Goal: Information Seeking & Learning: Learn about a topic

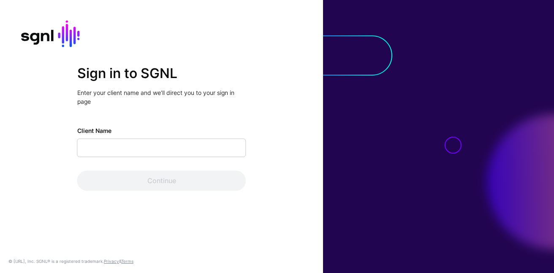
click at [184, 151] on input "Client Name" at bounding box center [161, 147] width 169 height 19
type input "**********"
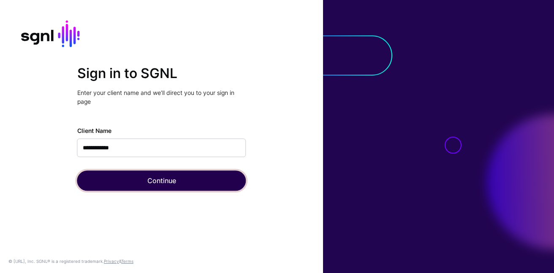
click at [150, 174] on button "Continue" at bounding box center [161, 180] width 169 height 20
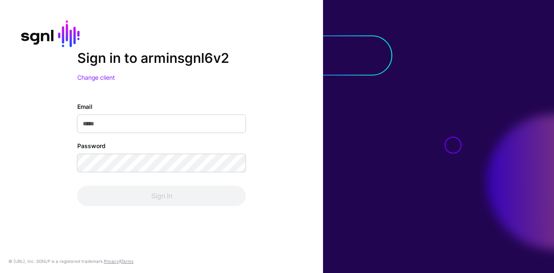
click at [143, 132] on input "Email" at bounding box center [161, 123] width 169 height 19
click at [139, 126] on input "Email" at bounding box center [161, 123] width 169 height 19
type input "**********"
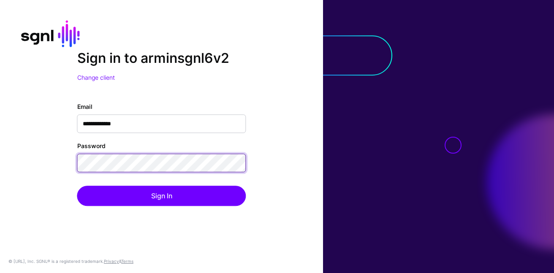
click at [77, 186] on button "Sign In" at bounding box center [161, 196] width 169 height 20
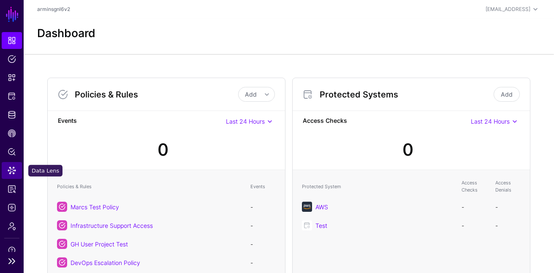
click at [10, 171] on span "Data Lens" at bounding box center [12, 170] width 8 height 8
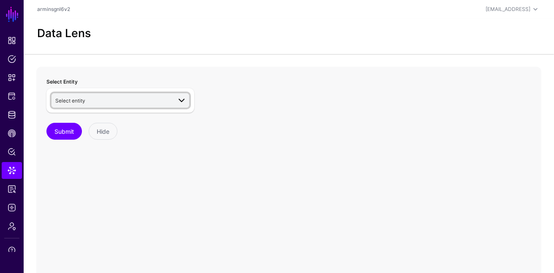
click at [104, 95] on link "Select entity" at bounding box center [120, 100] width 138 height 14
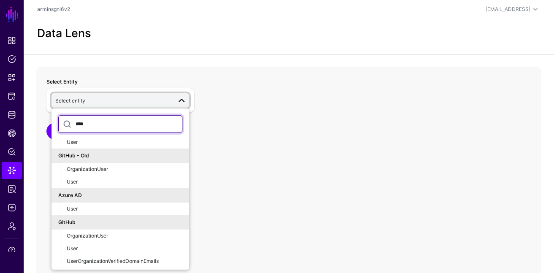
scroll to position [100, 0]
type input "****"
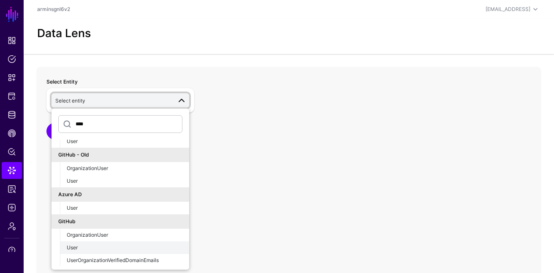
click at [99, 249] on div "User" at bounding box center [125, 248] width 116 height 8
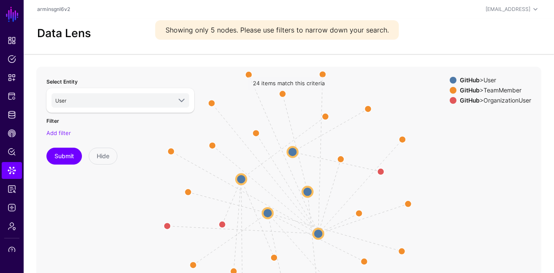
drag, startPoint x: 326, startPoint y: 129, endPoint x: 329, endPoint y: 85, distance: 44.4
click at [327, 86] on app-datalens-visualizer "MemberOf / same_as [PERSON_NAME] MemberOf / same_as SameAs SameAs SameAs SameAs…" at bounding box center [288, 236] width 505 height 338
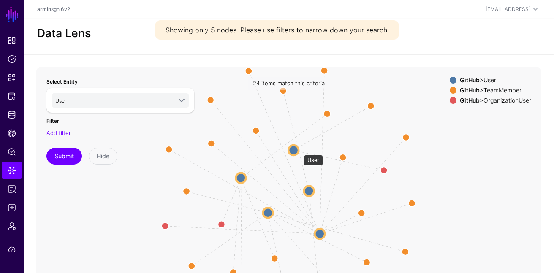
click at [296, 150] on circle at bounding box center [293, 150] width 10 height 10
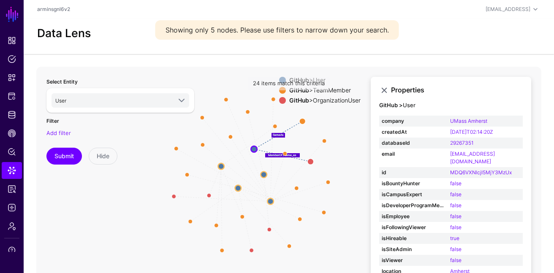
drag, startPoint x: 323, startPoint y: 163, endPoint x: 283, endPoint y: 163, distance: 40.5
click at [283, 163] on icon "SameAs SameAs SameAs SameAs MemberOf / same_as SameAs SameAs SameAs SameAs Same…" at bounding box center [288, 236] width 505 height 338
click at [57, 136] on div "Add filter" at bounding box center [120, 133] width 148 height 8
click at [52, 129] on div "Add filter" at bounding box center [120, 133] width 148 height 8
click at [55, 134] on link "Add filter" at bounding box center [58, 133] width 24 height 7
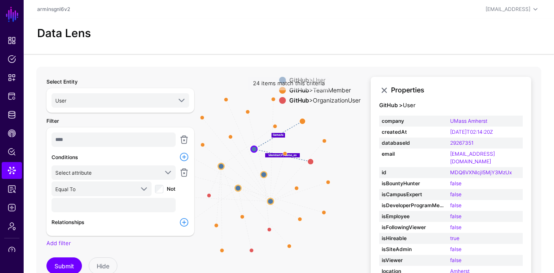
click at [105, 179] on div "Select attribute bio company createdAt databaseId email id isBountyHunter isCam…" at bounding box center [113, 189] width 127 height 48
click at [105, 173] on span "Select attribute" at bounding box center [106, 172] width 103 height 9
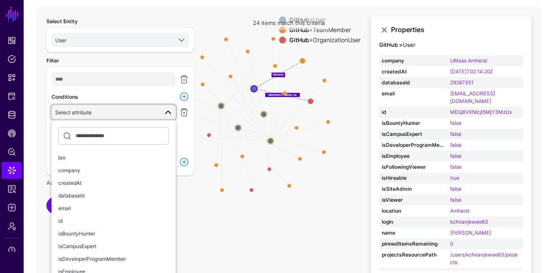
scroll to position [63, 0]
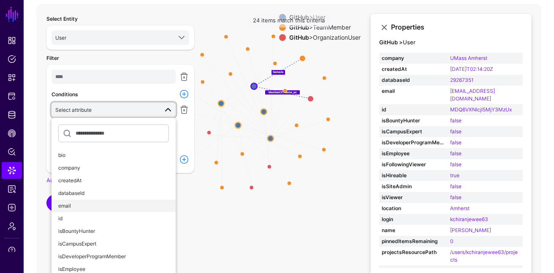
click at [114, 206] on div "email" at bounding box center [113, 206] width 111 height 8
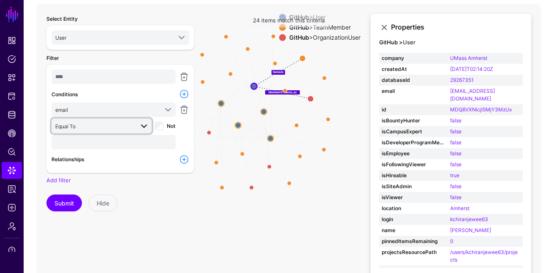
click at [137, 124] on span at bounding box center [141, 126] width 15 height 10
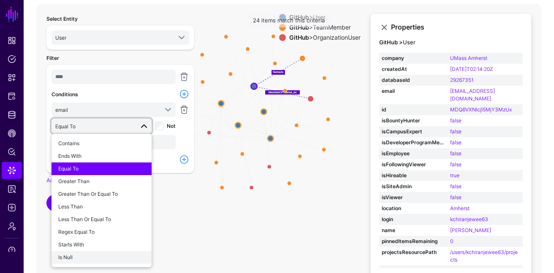
click at [98, 254] on div "Is Null" at bounding box center [101, 258] width 86 height 8
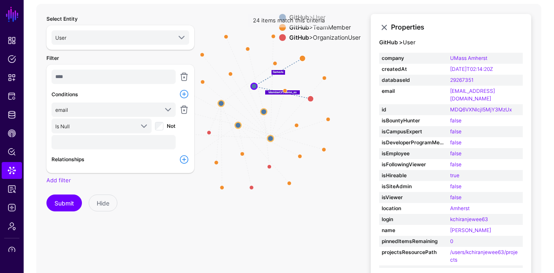
click at [189, 131] on div at bounding box center [184, 127] width 14 height 48
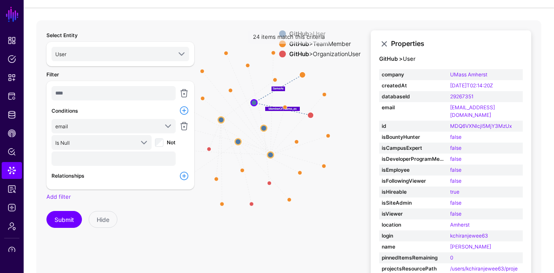
scroll to position [46, 0]
click at [156, 146] on div "Is Null Contains Ends With Equal To Greater Than Greater Than Or Equal To Less …" at bounding box center [113, 142] width 127 height 14
click at [165, 144] on div "Not" at bounding box center [165, 143] width 21 height 8
click at [61, 220] on button "Submit" at bounding box center [63, 219] width 35 height 17
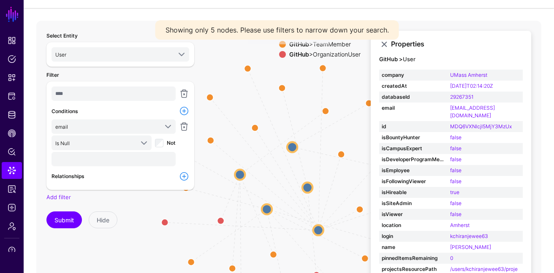
click at [164, 141] on div "Not" at bounding box center [165, 143] width 21 height 8
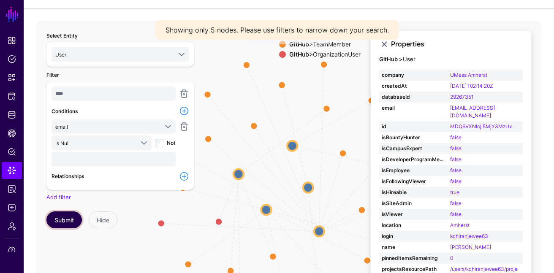
click at [62, 218] on button "Submit" at bounding box center [63, 219] width 35 height 17
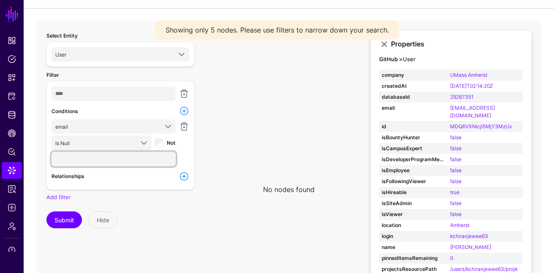
click at [113, 164] on input "text" at bounding box center [113, 159] width 124 height 14
type input "*****"
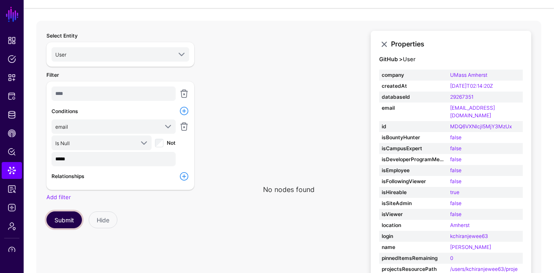
click at [60, 223] on button "Submit" at bounding box center [63, 219] width 35 height 17
click at [165, 142] on div "Not" at bounding box center [165, 143] width 21 height 8
click at [66, 216] on button "Submit" at bounding box center [63, 219] width 35 height 17
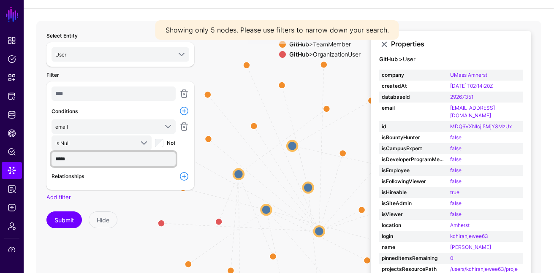
click at [84, 155] on input "*****" at bounding box center [113, 159] width 124 height 14
click at [187, 109] on link at bounding box center [184, 111] width 10 height 10
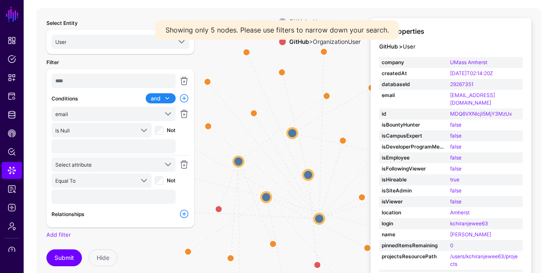
scroll to position [63, 0]
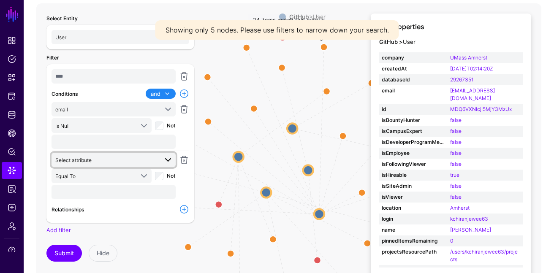
click at [136, 164] on span "Select attribute" at bounding box center [114, 160] width 118 height 10
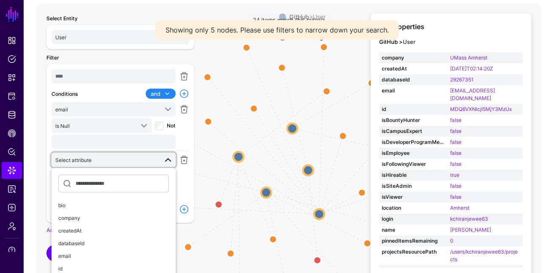
click at [161, 94] on span at bounding box center [166, 94] width 12 height 10
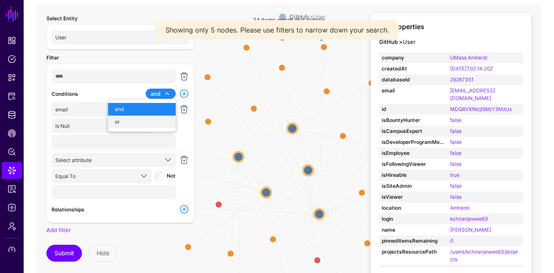
click at [144, 118] on div "or" at bounding box center [142, 122] width 54 height 8
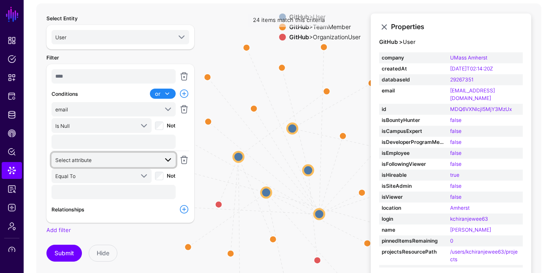
click at [103, 160] on span "Select attribute" at bounding box center [106, 159] width 103 height 9
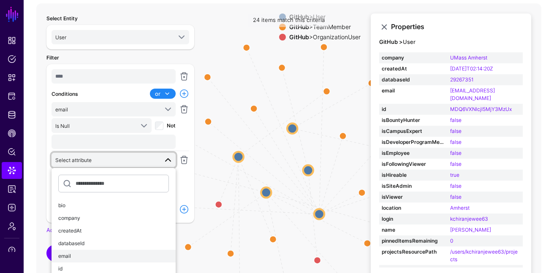
click at [93, 257] on div "email" at bounding box center [113, 256] width 111 height 8
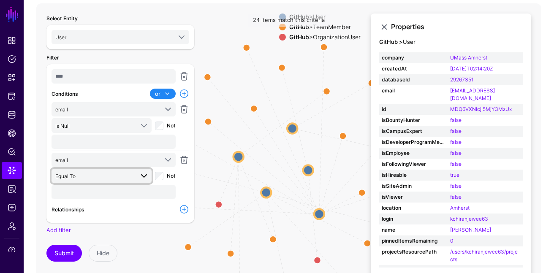
click at [123, 174] on span "Equal To" at bounding box center [94, 175] width 78 height 9
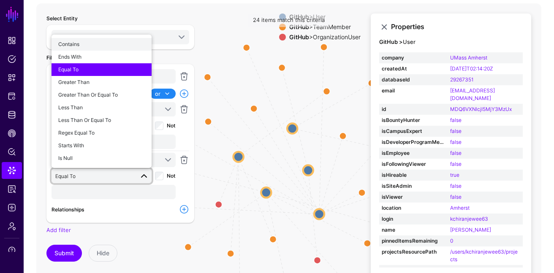
click at [105, 43] on div "Contains" at bounding box center [101, 45] width 86 height 8
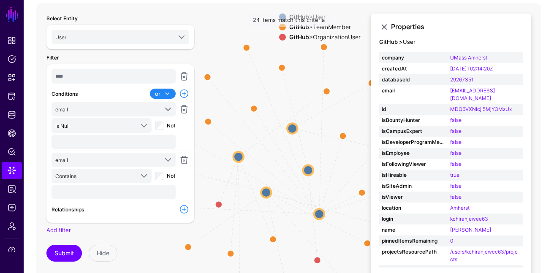
click at [111, 199] on div "email bio company createdAt databaseId email id isBountyHunter isCampusExpert i…" at bounding box center [113, 177] width 127 height 48
click at [109, 192] on input "text" at bounding box center [113, 192] width 124 height 14
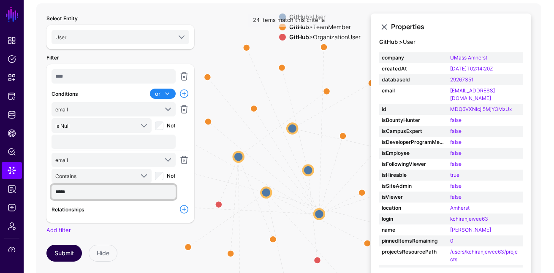
type input "*****"
click at [75, 250] on button "Submit" at bounding box center [63, 253] width 35 height 17
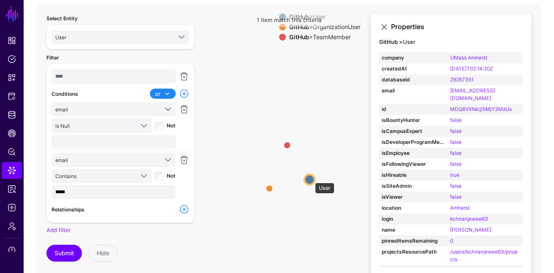
click at [311, 178] on circle at bounding box center [309, 180] width 10 height 10
click at [311, 178] on circle at bounding box center [310, 180] width 10 height 10
click at [316, 204] on icon "MemberOf / same_as SameAs User User OrganizationUser OrganizationUser TeamMembe…" at bounding box center [288, 172] width 505 height 338
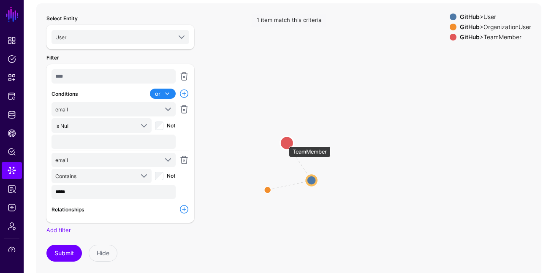
click at [284, 142] on circle at bounding box center [287, 143] width 14 height 14
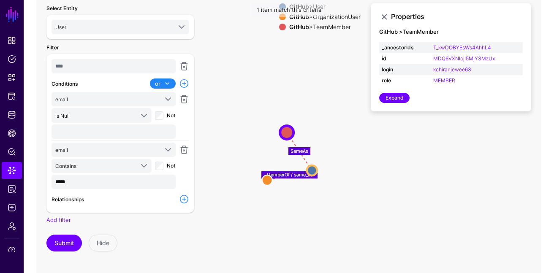
scroll to position [74, 0]
click at [186, 196] on link at bounding box center [184, 199] width 10 height 10
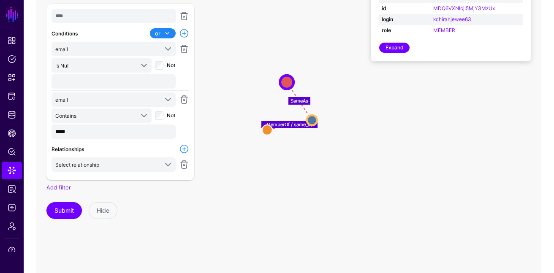
scroll to position [130, 0]
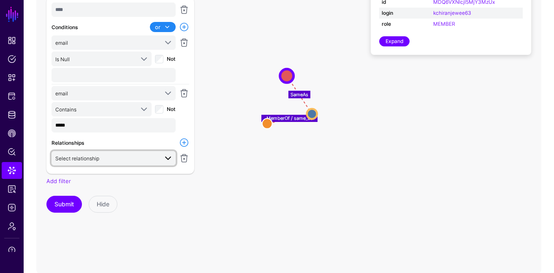
click at [146, 159] on span "Select relationship" at bounding box center [106, 158] width 103 height 9
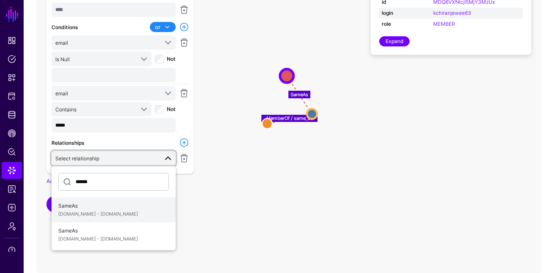
type input "******"
click at [122, 213] on span "[DOMAIN_NAME] - [DOMAIN_NAME]" at bounding box center [113, 214] width 111 height 7
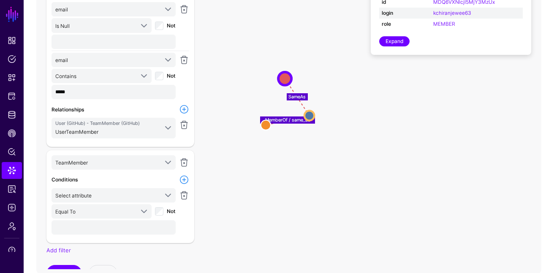
scroll to position [49, 0]
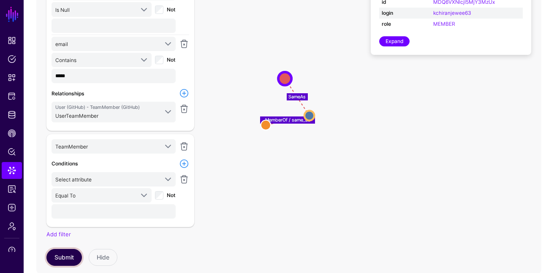
click at [60, 256] on button "Submit" at bounding box center [63, 257] width 35 height 17
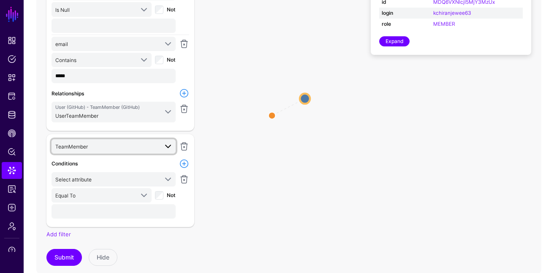
click at [165, 144] on span at bounding box center [168, 146] width 10 height 10
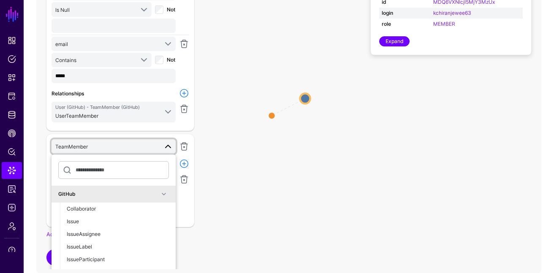
scroll to position [181, 0]
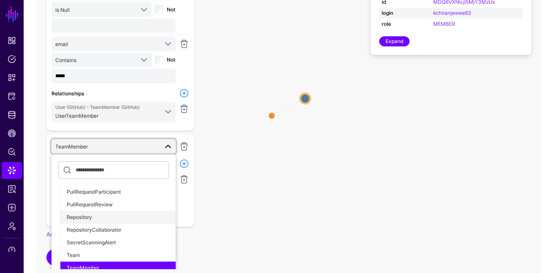
click at [117, 214] on div "Repository" at bounding box center [118, 217] width 102 height 8
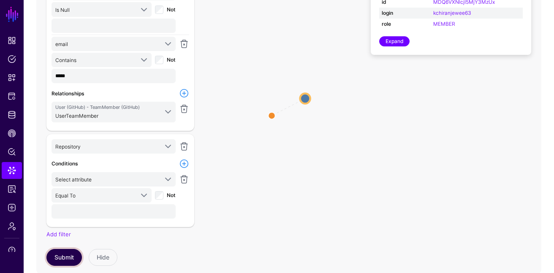
click at [73, 249] on button "Submit" at bounding box center [63, 257] width 35 height 17
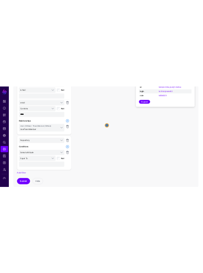
scroll to position [132, 0]
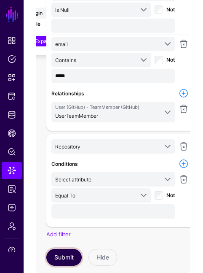
click at [76, 254] on button "Submit" at bounding box center [63, 257] width 35 height 17
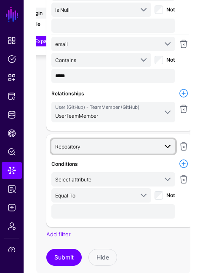
click at [112, 142] on span "Repository" at bounding box center [106, 146] width 103 height 9
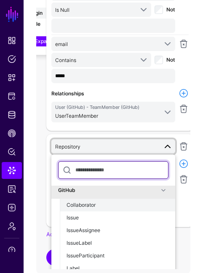
scroll to position [0, 0]
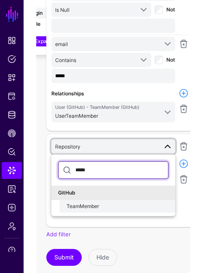
type input "*****"
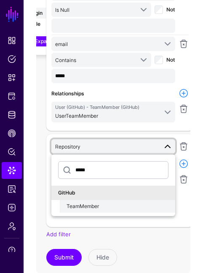
click at [97, 204] on span "TeamMember" at bounding box center [83, 206] width 32 height 6
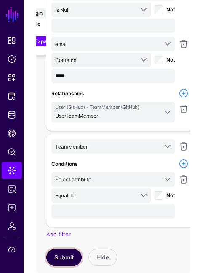
click at [75, 259] on button "Submit" at bounding box center [63, 257] width 35 height 17
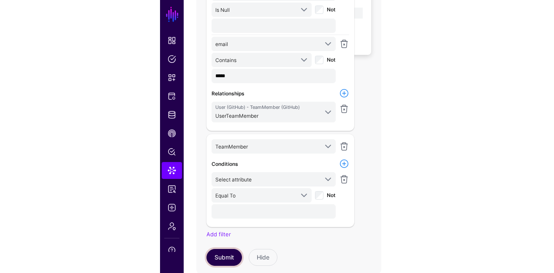
scroll to position [130, 0]
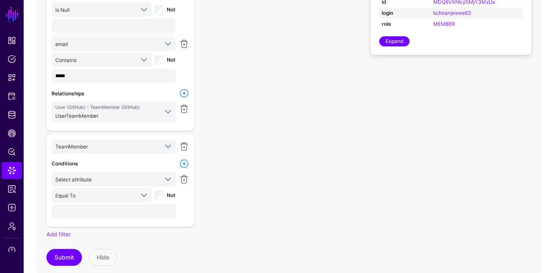
drag, startPoint x: 291, startPoint y: 113, endPoint x: 303, endPoint y: 213, distance: 101.6
click at [303, 211] on div "SameAs User User TeamMember TeamMember" at bounding box center [288, 106] width 505 height 338
drag, startPoint x: 303, startPoint y: 213, endPoint x: 299, endPoint y: 203, distance: 11.8
click at [303, 213] on div "SameAs User User TeamMember TeamMember" at bounding box center [288, 106] width 505 height 338
drag, startPoint x: 273, startPoint y: 171, endPoint x: 294, endPoint y: 171, distance: 21.1
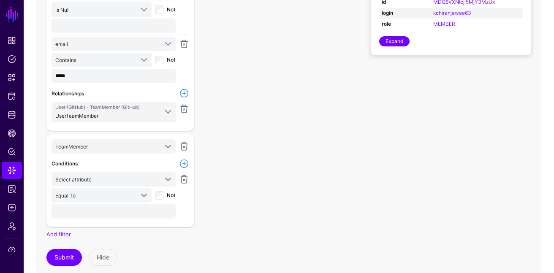
click at [284, 171] on div "SameAs User User TeamMember TeamMember" at bounding box center [288, 106] width 505 height 338
click at [63, 259] on button "Submit" at bounding box center [63, 257] width 35 height 17
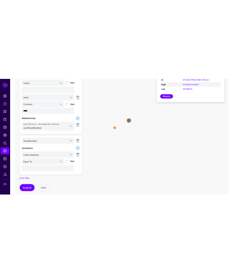
scroll to position [132, 0]
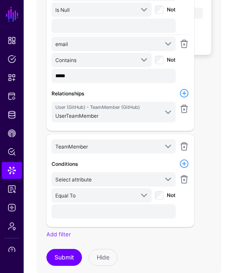
click at [209, 165] on icon "SameAs User User TeamMember TeamMember" at bounding box center [128, 106] width 185 height 338
click at [69, 257] on button "Submit" at bounding box center [63, 257] width 35 height 17
click at [157, 142] on span "TeamMember" at bounding box center [106, 146] width 103 height 9
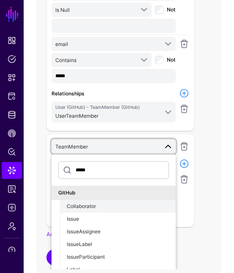
click at [110, 205] on div "Collaborator" at bounding box center [118, 207] width 102 height 8
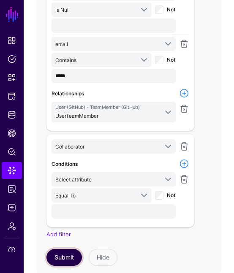
click at [64, 255] on button "Submit" at bounding box center [63, 257] width 35 height 17
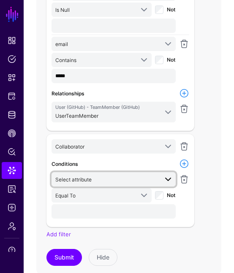
click at [139, 178] on span "Select attribute" at bounding box center [106, 179] width 103 height 9
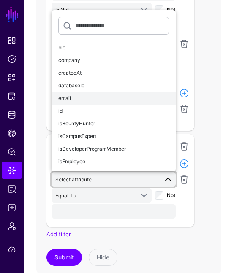
click at [105, 95] on div "email" at bounding box center [113, 99] width 111 height 8
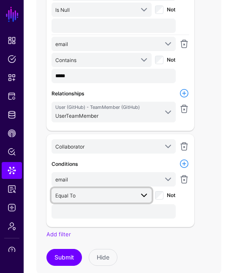
click at [127, 196] on span "Equal To" at bounding box center [94, 195] width 78 height 9
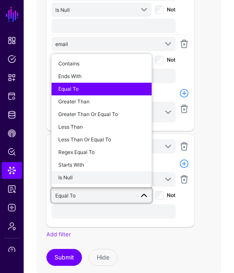
click at [105, 174] on div "Is Null" at bounding box center [101, 178] width 86 height 8
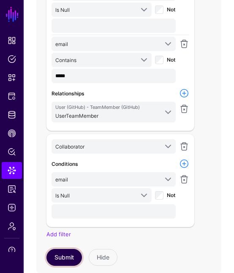
click at [71, 257] on button "Submit" at bounding box center [63, 257] width 35 height 17
click at [184, 148] on link at bounding box center [184, 146] width 10 height 10
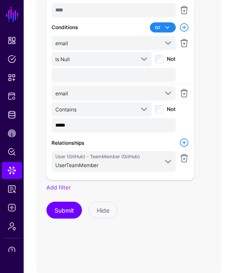
click at [183, 139] on link at bounding box center [184, 143] width 10 height 10
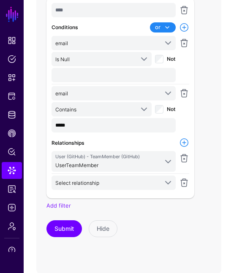
click at [183, 141] on link at bounding box center [184, 143] width 10 height 10
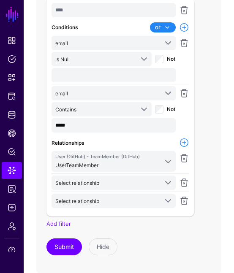
scroll to position [146, 0]
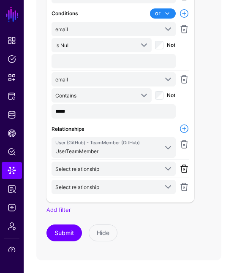
click at [182, 171] on link at bounding box center [184, 169] width 10 height 10
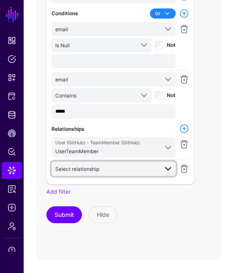
click at [160, 170] on span at bounding box center [165, 169] width 15 height 10
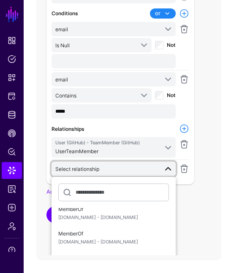
scroll to position [149, 0]
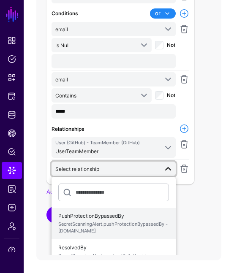
click at [129, 221] on span "SecretScanningAlert.pushProtectionBypassedBy - [DOMAIN_NAME]" at bounding box center [113, 228] width 111 height 14
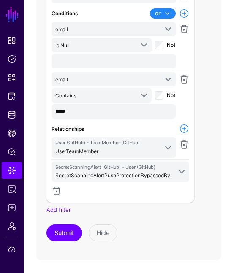
click at [132, 196] on div "**** Conditions or and or email bio company createdAt databaseId email id isBou…" at bounding box center [120, 93] width 148 height 219
click at [67, 211] on link "Add filter" at bounding box center [58, 209] width 24 height 7
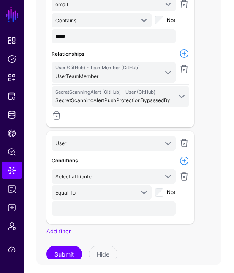
scroll to position [81, 0]
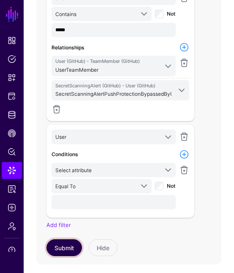
click at [68, 244] on button "Submit" at bounding box center [63, 247] width 35 height 17
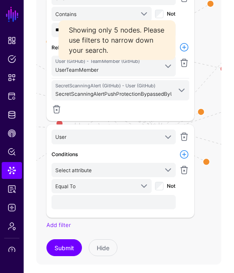
click at [204, 238] on icon "MemberOf / same_as [PERSON_NAME] MemberOf / same_as SameAs SameAs SameAs SameAs…" at bounding box center [128, 92] width 185 height 338
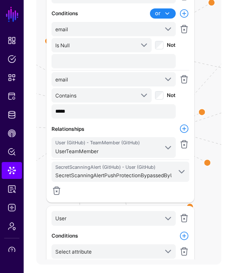
scroll to position [81, 0]
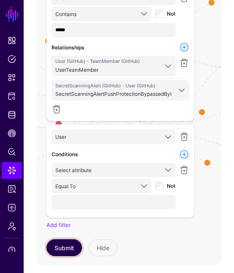
click at [73, 242] on button "Submit" at bounding box center [63, 247] width 35 height 17
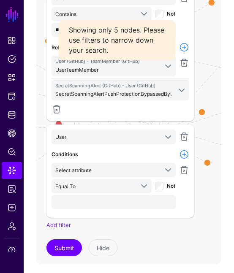
click at [132, 112] on div "SecretScanningAlert (GitHub) - User (GitHub) SecretScanningAlertPushProtectionB…" at bounding box center [120, 97] width 141 height 35
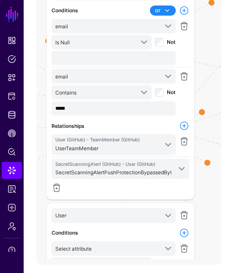
scroll to position [4, 0]
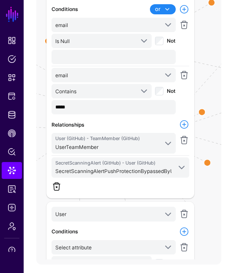
click at [57, 184] on link at bounding box center [56, 186] width 10 height 10
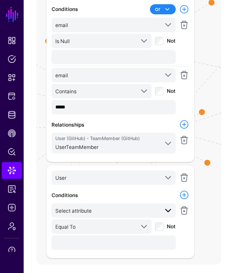
scroll to position [45, 0]
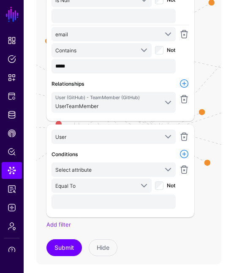
click at [63, 259] on div "Select Entity User **** AWS S3 User ServiceNow ITSM User Entra ID User PagerDut…" at bounding box center [120, 94] width 158 height 332
click at [63, 244] on button "Submit" at bounding box center [63, 247] width 35 height 17
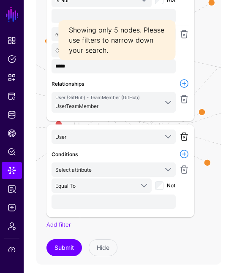
click at [183, 135] on link at bounding box center [184, 137] width 10 height 10
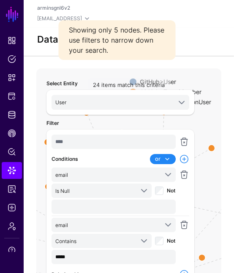
scroll to position [150, 0]
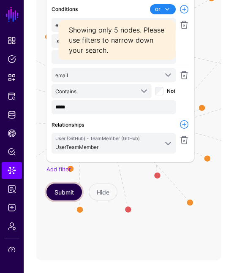
click at [65, 191] on button "Submit" at bounding box center [63, 192] width 35 height 17
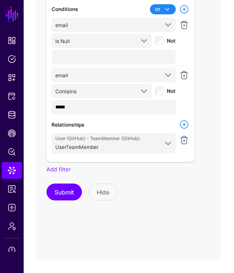
click at [184, 122] on link at bounding box center [184, 124] width 10 height 10
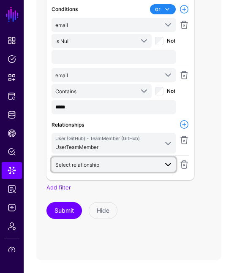
click at [136, 162] on span "Select relationship" at bounding box center [106, 164] width 103 height 9
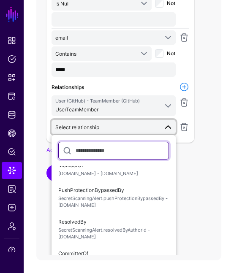
scroll to position [62, 0]
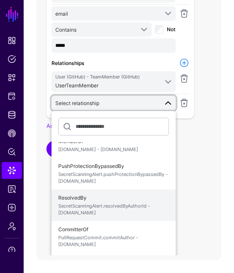
click at [127, 200] on span "ResolvedBy SecretScanningAlert.resolvedByAuthorId - [DOMAIN_NAME]" at bounding box center [113, 205] width 111 height 27
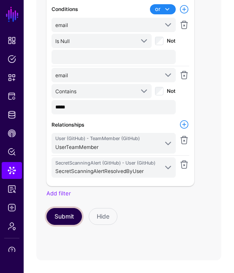
click at [72, 213] on button "Submit" at bounding box center [63, 216] width 35 height 17
drag, startPoint x: 176, startPoint y: 234, endPoint x: 185, endPoint y: 230, distance: 10.4
click at [185, 230] on div "Select Entity User **** AWS S3 User ServiceNow ITSM User Entra ID User PagerDut…" at bounding box center [120, 90] width 158 height 332
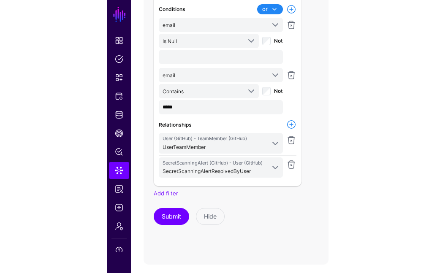
scroll to position [143, 0]
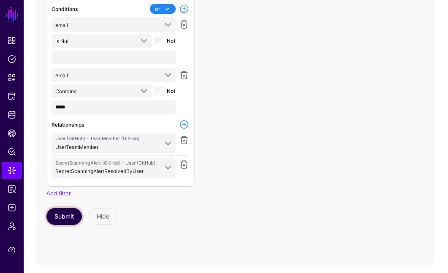
click at [67, 214] on button "Submit" at bounding box center [63, 216] width 35 height 17
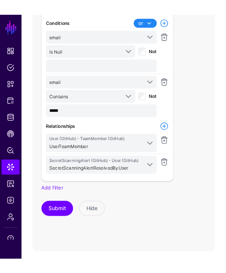
scroll to position [150, 0]
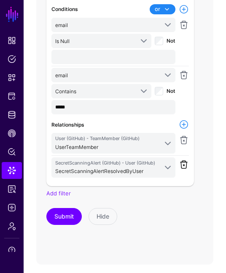
click at [183, 164] on link at bounding box center [184, 164] width 10 height 10
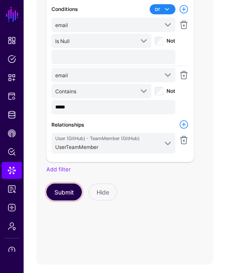
click at [57, 192] on button "Submit" at bounding box center [63, 192] width 35 height 17
click at [225, 213] on div "MemberOf / same_as SameAs User User OrganizationUser OrganizationUser TeamMembe…" at bounding box center [125, 92] width 203 height 346
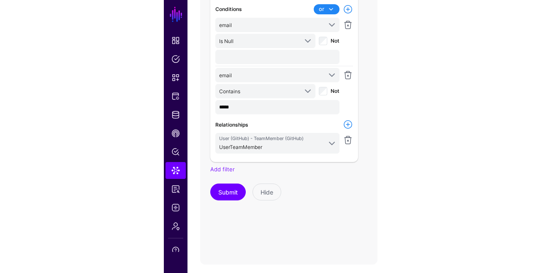
scroll to position [148, 0]
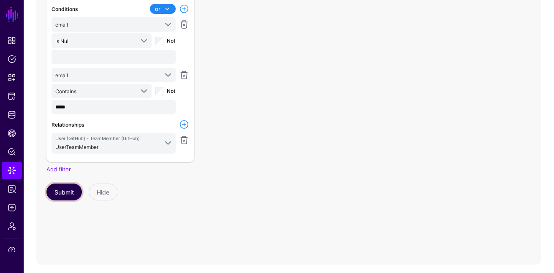
click at [64, 195] on button "Submit" at bounding box center [63, 192] width 35 height 17
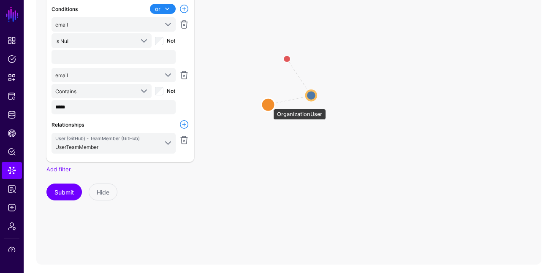
click at [269, 105] on circle at bounding box center [268, 105] width 14 height 14
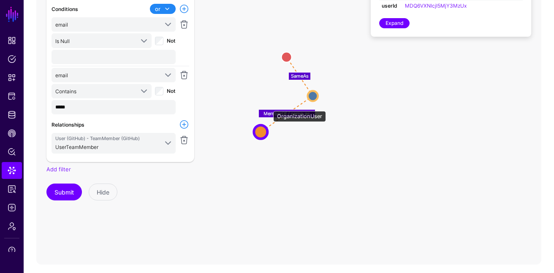
drag, startPoint x: 269, startPoint y: 107, endPoint x: 261, endPoint y: 134, distance: 28.6
click at [261, 134] on circle at bounding box center [261, 132] width 14 height 14
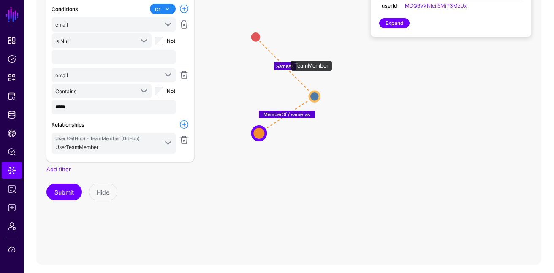
drag, startPoint x: 286, startPoint y: 56, endPoint x: 256, endPoint y: 38, distance: 35.4
click at [256, 38] on circle at bounding box center [255, 37] width 10 height 10
click at [185, 122] on link at bounding box center [184, 124] width 10 height 10
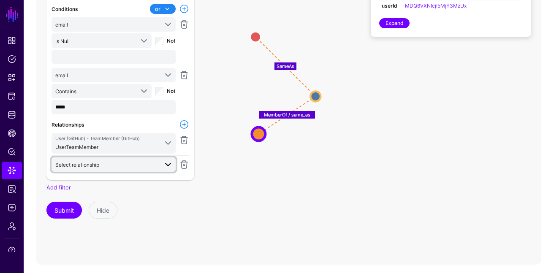
click at [152, 162] on span "Select relationship" at bounding box center [106, 164] width 103 height 9
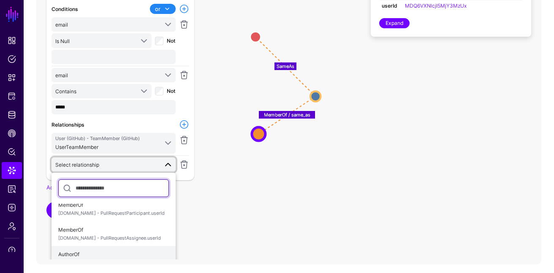
scroll to position [293, 0]
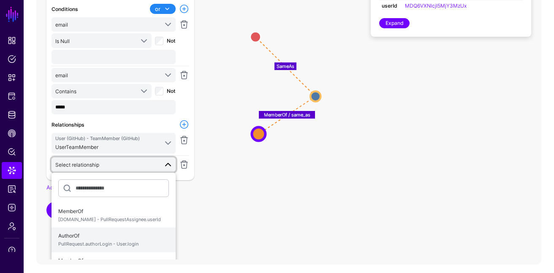
click at [143, 241] on span "PullRequest.authorLogin - User.login" at bounding box center [113, 244] width 111 height 7
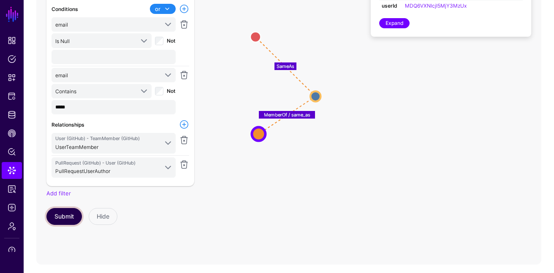
click at [65, 213] on button "Submit" at bounding box center [63, 216] width 35 height 17
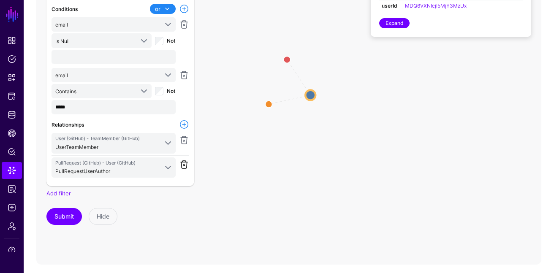
click at [180, 160] on link at bounding box center [184, 164] width 10 height 10
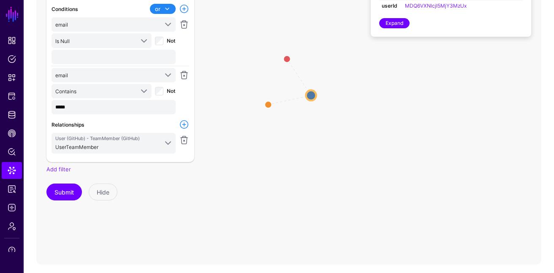
click at [183, 124] on link at bounding box center [184, 124] width 10 height 10
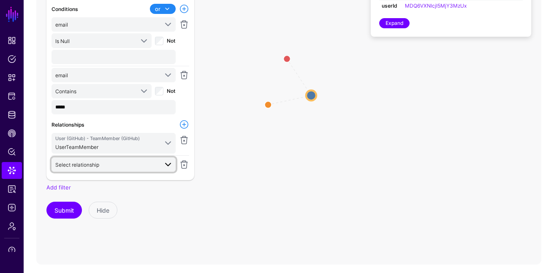
click at [156, 164] on span "Select relationship" at bounding box center [106, 164] width 103 height 9
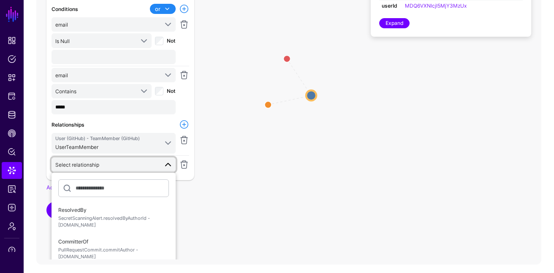
scroll to position [181, 0]
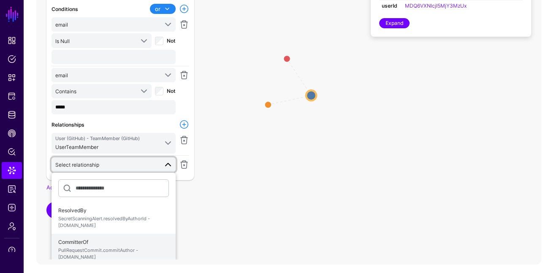
click at [92, 237] on span "CommitterOf PullRequestCommit.commitAuthor - [DOMAIN_NAME]" at bounding box center [113, 249] width 111 height 27
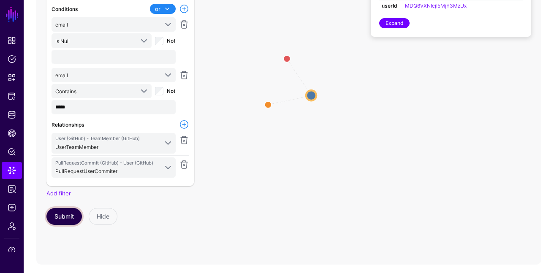
click at [64, 210] on button "Submit" at bounding box center [63, 216] width 35 height 17
click at [55, 191] on link "Add filter" at bounding box center [58, 193] width 24 height 7
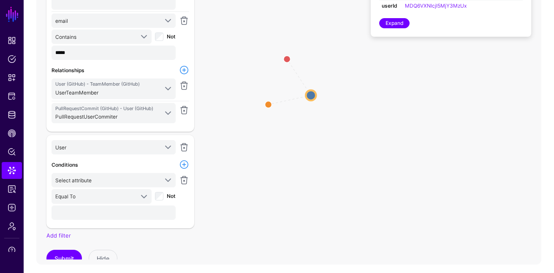
scroll to position [65, 0]
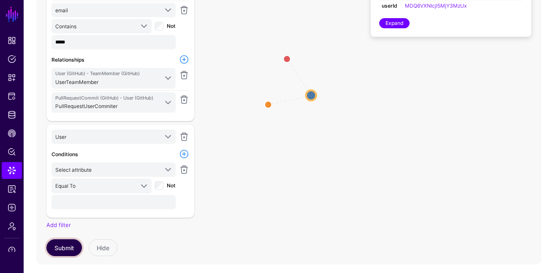
click at [70, 242] on button "Submit" at bounding box center [63, 247] width 35 height 17
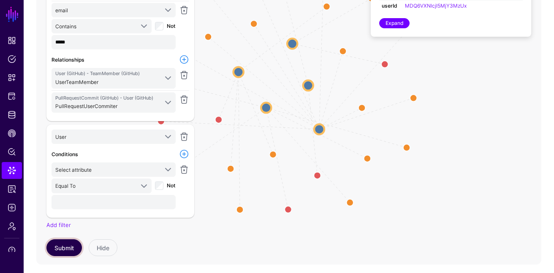
click at [65, 246] on button "Submit" at bounding box center [63, 247] width 35 height 17
click at [185, 134] on link at bounding box center [184, 137] width 10 height 10
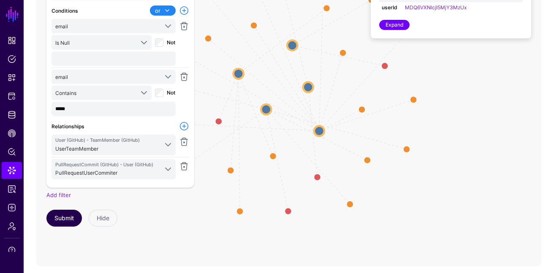
scroll to position [152, 0]
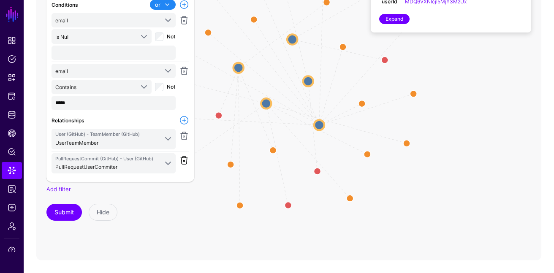
click at [186, 160] on link at bounding box center [184, 160] width 10 height 10
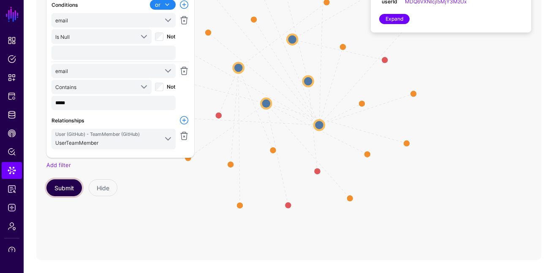
click at [68, 191] on button "Submit" at bounding box center [63, 187] width 35 height 17
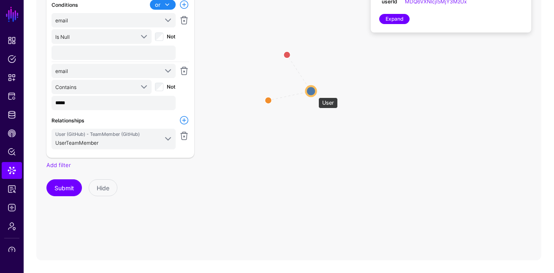
click at [314, 93] on circle at bounding box center [311, 91] width 10 height 10
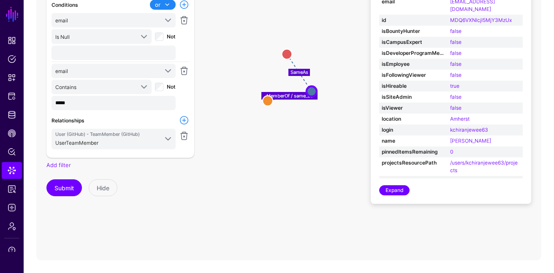
click at [181, 119] on link at bounding box center [184, 120] width 10 height 10
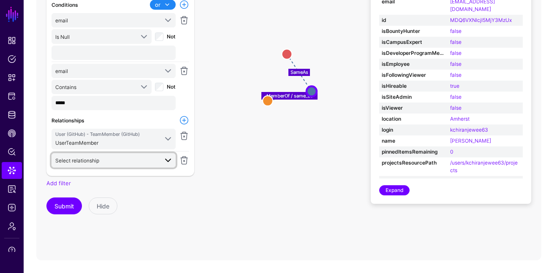
click at [125, 160] on span "Select relationship" at bounding box center [106, 160] width 103 height 9
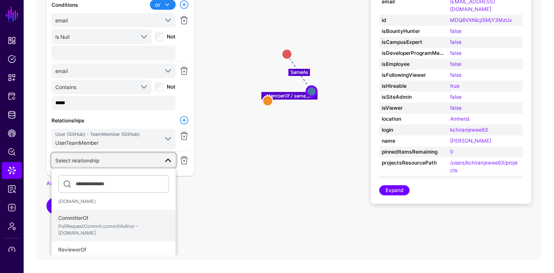
scroll to position [202, 0]
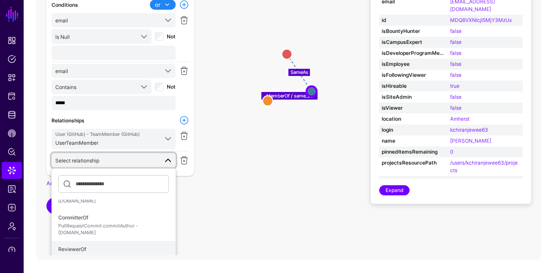
click at [112, 243] on span "ReviewerOf PullRequestReview.userLogin - User.login" at bounding box center [113, 253] width 111 height 20
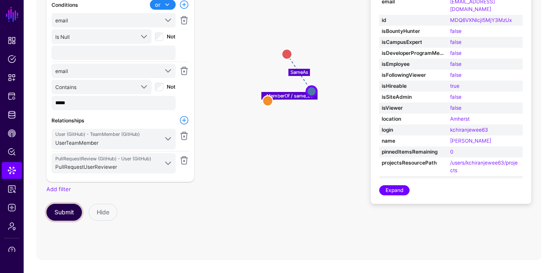
click at [59, 204] on button "Submit" at bounding box center [63, 212] width 35 height 17
click at [57, 212] on button "Submit" at bounding box center [63, 212] width 35 height 17
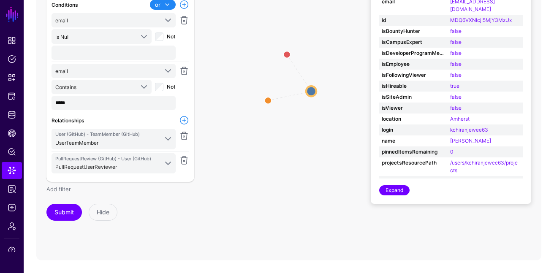
click at [54, 186] on link "Add filter" at bounding box center [58, 189] width 24 height 7
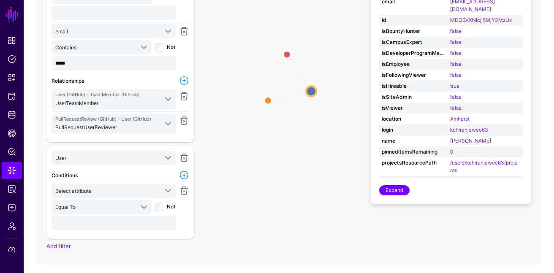
scroll to position [61, 0]
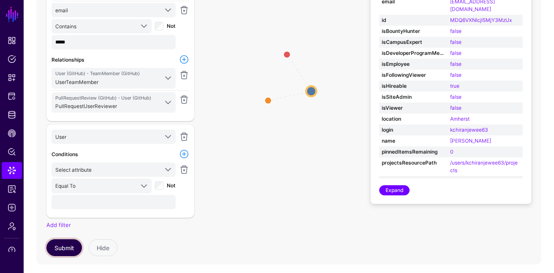
click at [65, 248] on button "Submit" at bounding box center [63, 247] width 35 height 17
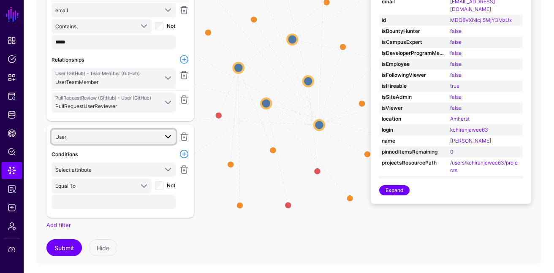
click at [124, 137] on span "User" at bounding box center [106, 136] width 103 height 9
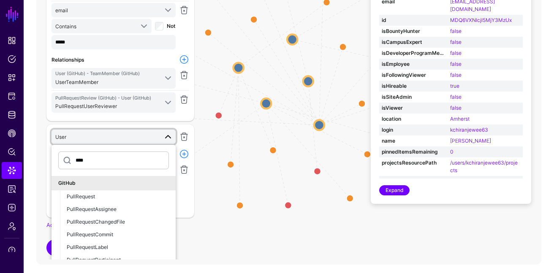
scroll to position [82, 0]
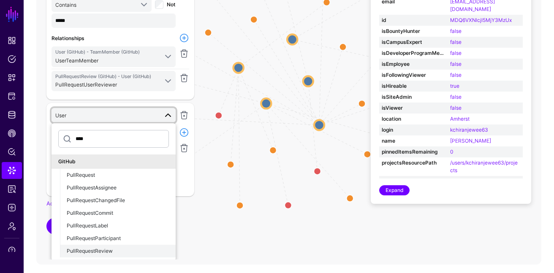
type input "****"
click at [120, 248] on div "PullRequestReview" at bounding box center [118, 251] width 102 height 8
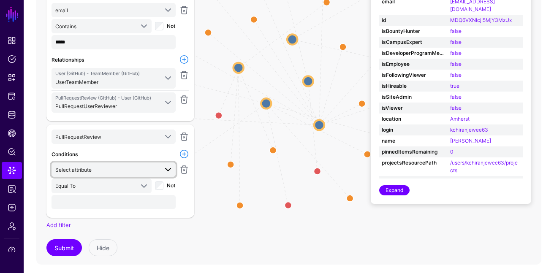
click at [128, 165] on span "Select attribute" at bounding box center [106, 169] width 103 height 9
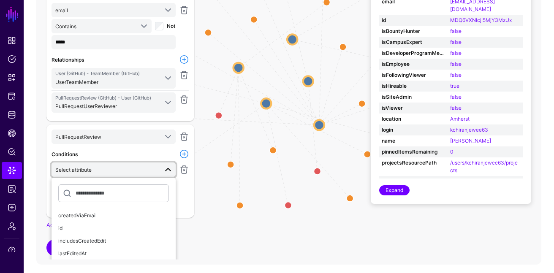
scroll to position [38, 0]
click at [110, 213] on div "createdViaEmail" at bounding box center [113, 215] width 111 height 8
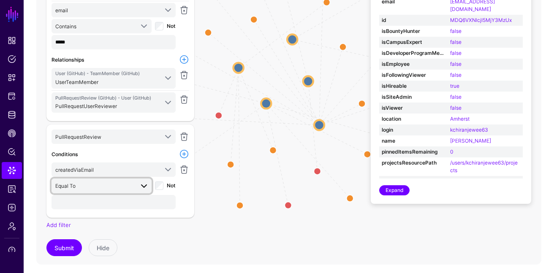
click at [97, 181] on span "Equal To" at bounding box center [94, 185] width 78 height 9
click at [130, 184] on span "Equal To" at bounding box center [94, 185] width 78 height 9
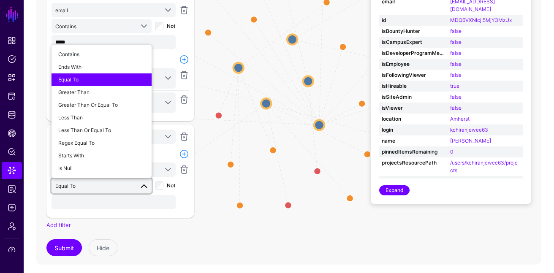
click at [111, 174] on div "Contains Ends With Equal To Greater Than Greater Than Or Equal To Less Than Les…" at bounding box center [101, 111] width 100 height 133
click at [104, 168] on div "Is Null" at bounding box center [101, 169] width 86 height 8
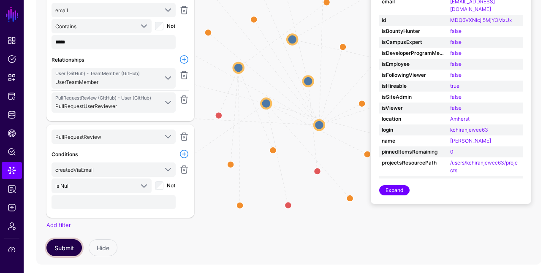
click at [70, 246] on button "Submit" at bounding box center [63, 247] width 35 height 17
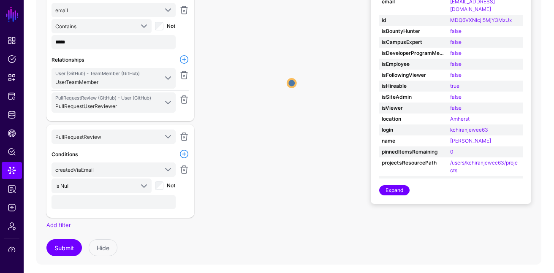
click at [291, 81] on circle at bounding box center [291, 83] width 8 height 8
click at [139, 101] on span "PullRequestReview (GitHub) - User (GitHub) PullRequestUserReviewer" at bounding box center [106, 103] width 103 height 16
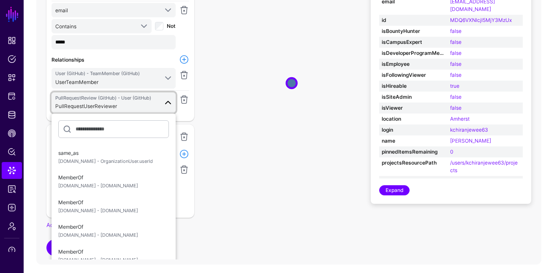
click at [224, 115] on icon "User User" at bounding box center [288, 83] width 505 height 338
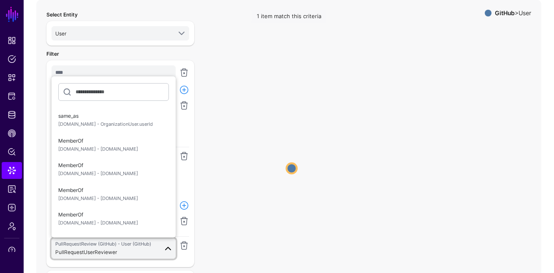
scroll to position [39, 0]
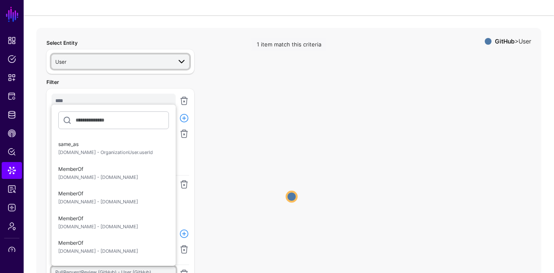
click at [86, 60] on span "User" at bounding box center [113, 61] width 116 height 9
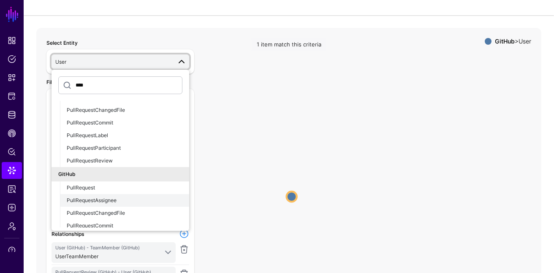
scroll to position [48, 0]
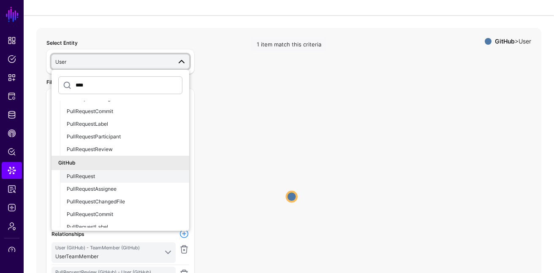
type input "****"
click at [104, 176] on div "PullRequest" at bounding box center [125, 177] width 116 height 8
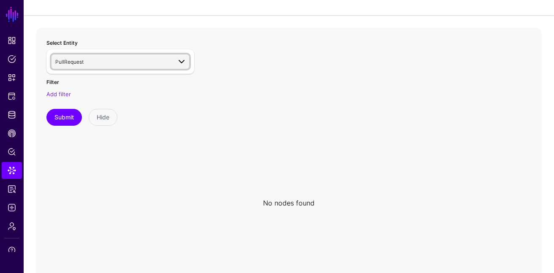
click at [93, 62] on span "PullRequest" at bounding box center [113, 61] width 116 height 9
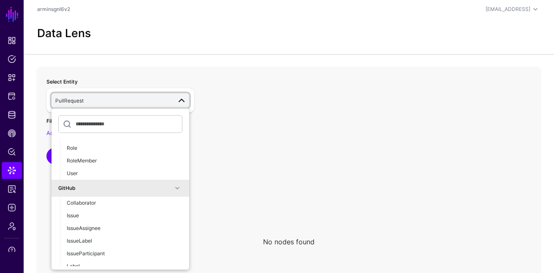
scroll to position [696, 0]
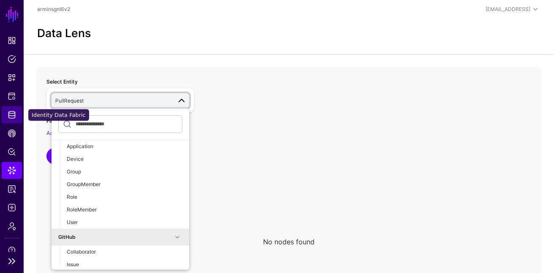
click at [17, 119] on link "Identity Data Fabric" at bounding box center [12, 114] width 20 height 17
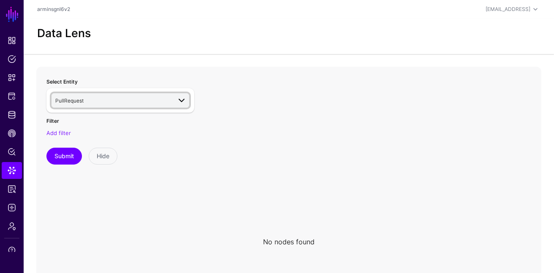
click at [115, 101] on span "PullRequest" at bounding box center [113, 100] width 116 height 9
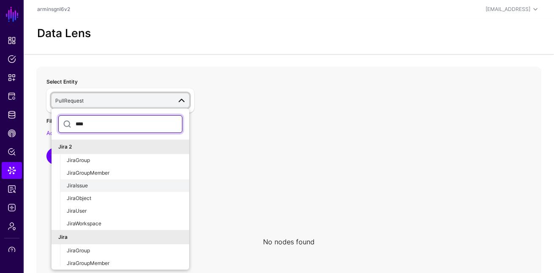
scroll to position [29, 0]
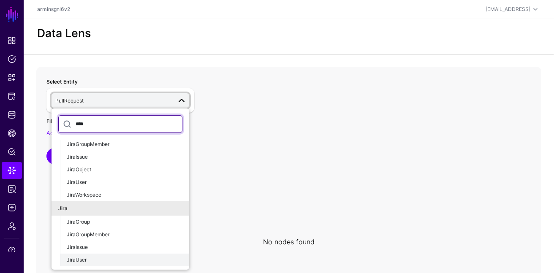
type input "****"
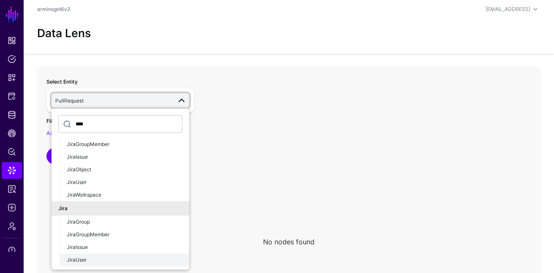
click at [103, 255] on button "JiraUser" at bounding box center [124, 260] width 129 height 13
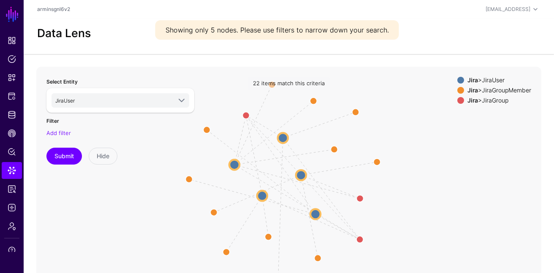
drag, startPoint x: 344, startPoint y: 128, endPoint x: 342, endPoint y: 74, distance: 54.0
click at [342, 74] on icon "UserMember UserMember UserMember Group Group Group UserMember UserMember Group …" at bounding box center [288, 236] width 505 height 338
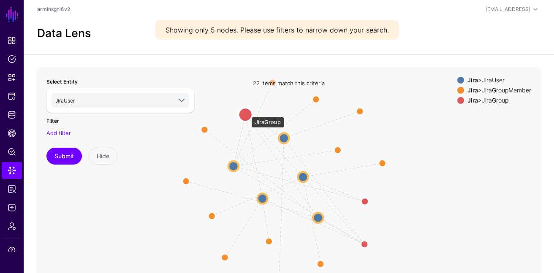
click at [246, 113] on circle at bounding box center [245, 115] width 14 height 14
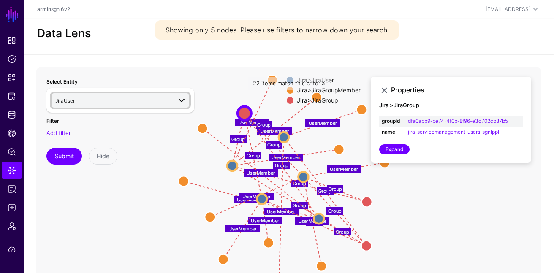
click at [124, 98] on span "JiraUser" at bounding box center [113, 100] width 116 height 9
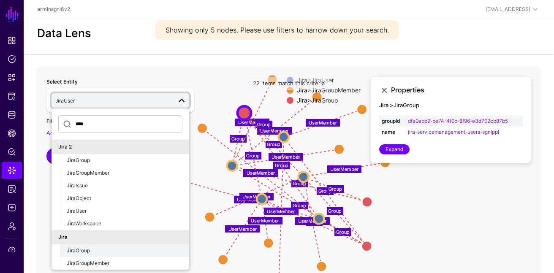
click at [101, 250] on div "JiraGroup" at bounding box center [125, 251] width 116 height 8
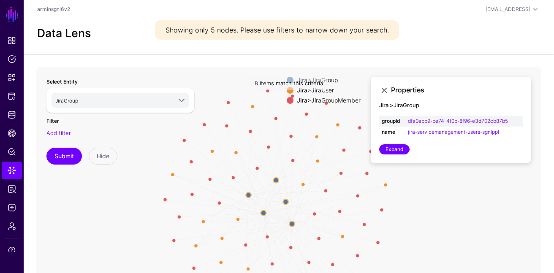
drag, startPoint x: 274, startPoint y: 231, endPoint x: 262, endPoint y: 173, distance: 59.3
click at [262, 173] on icon "GroupMember GroupMember GroupMember GroupMember GroupMember GroupMember GroupMe…" at bounding box center [288, 236] width 505 height 338
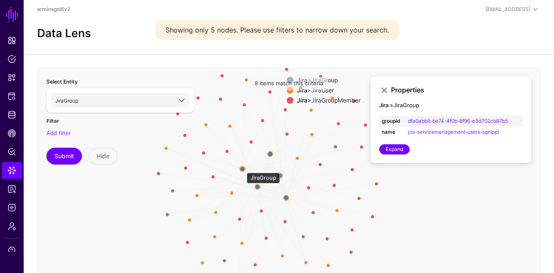
click at [242, 168] on circle at bounding box center [242, 168] width 5 height 5
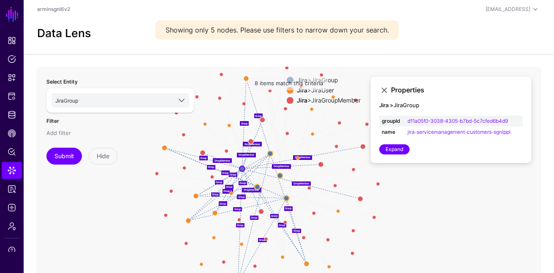
click at [63, 130] on link "Add filter" at bounding box center [58, 133] width 24 height 7
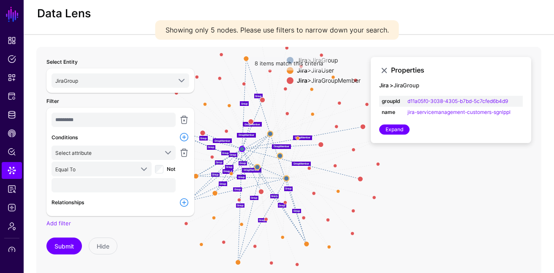
scroll to position [24, 0]
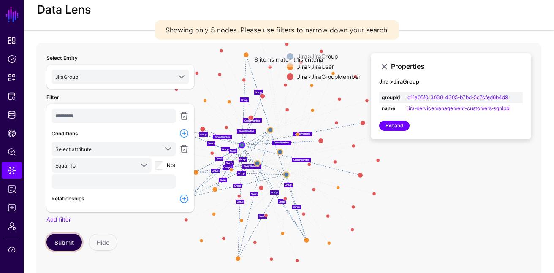
click at [66, 235] on button "Submit" at bounding box center [63, 242] width 35 height 17
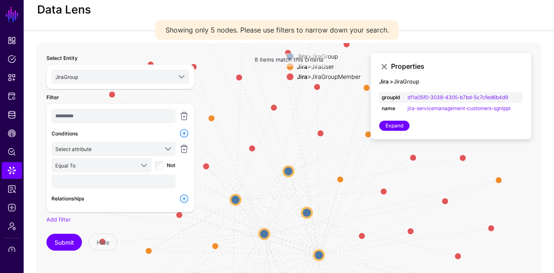
click at [150, 130] on div "Conditions" at bounding box center [113, 134] width 127 height 10
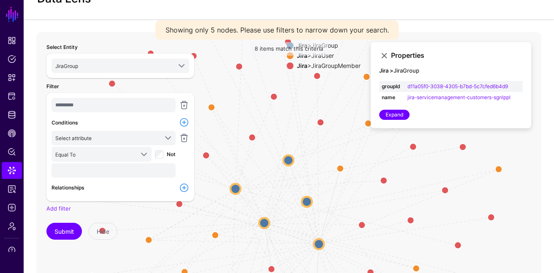
scroll to position [35, 0]
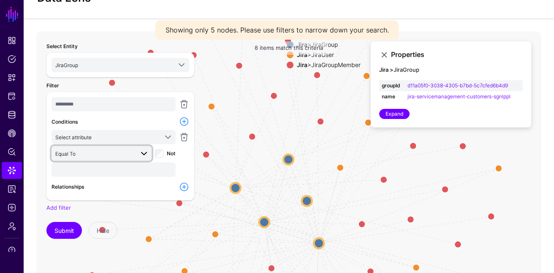
click at [119, 150] on span "Equal To" at bounding box center [94, 153] width 78 height 9
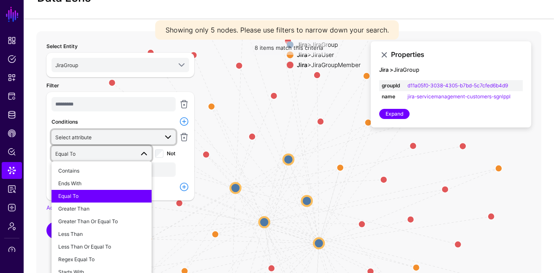
click at [119, 138] on span "Select attribute" at bounding box center [106, 136] width 103 height 9
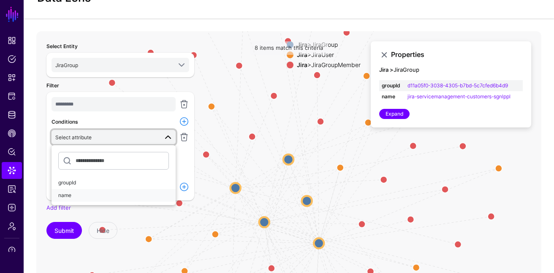
click at [92, 197] on div "name" at bounding box center [113, 196] width 111 height 8
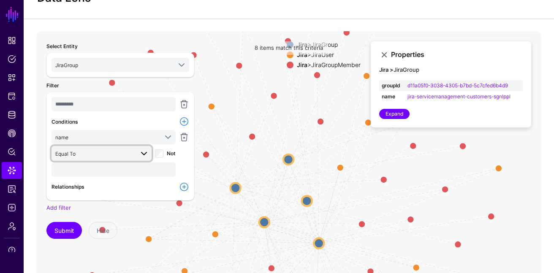
click at [97, 154] on span "Equal To" at bounding box center [94, 153] width 78 height 9
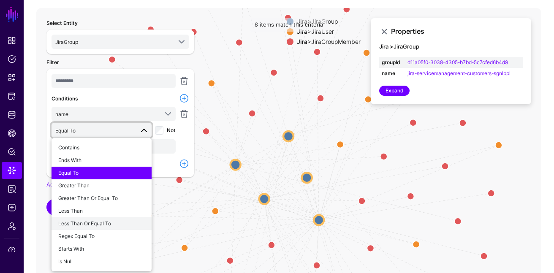
scroll to position [63, 0]
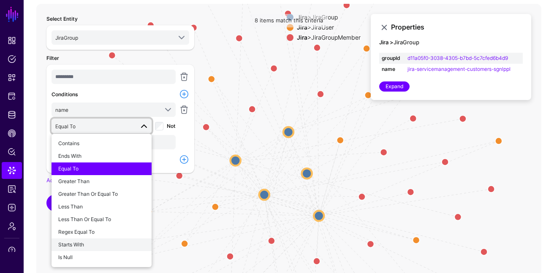
click at [95, 245] on div "Starts With" at bounding box center [101, 245] width 86 height 8
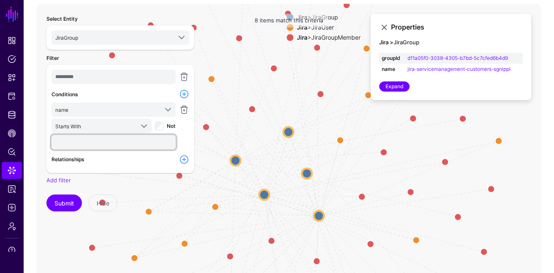
click at [111, 138] on input "text" at bounding box center [113, 142] width 124 height 14
type input "****"
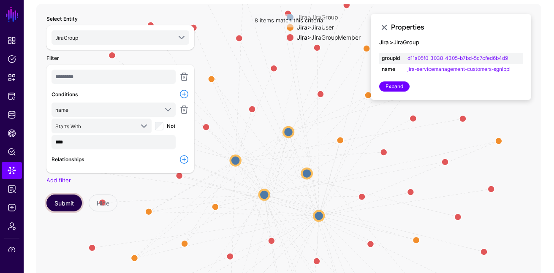
click at [65, 206] on button "Submit" at bounding box center [63, 203] width 35 height 17
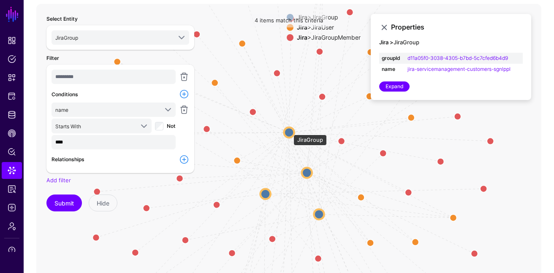
click at [289, 130] on circle at bounding box center [289, 132] width 10 height 10
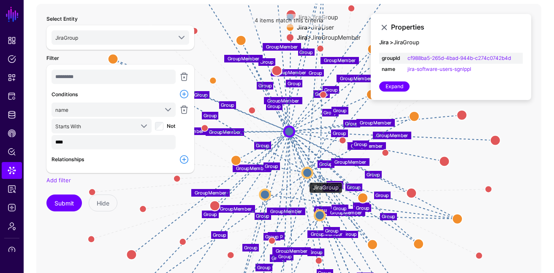
click at [306, 173] on circle at bounding box center [307, 173] width 10 height 10
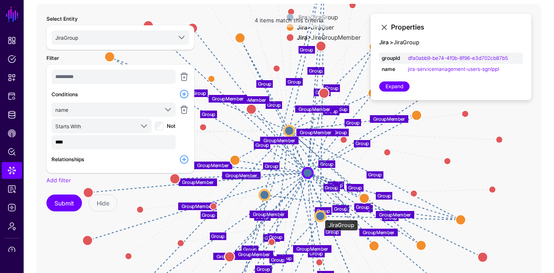
click at [320, 216] on circle at bounding box center [320, 216] width 10 height 10
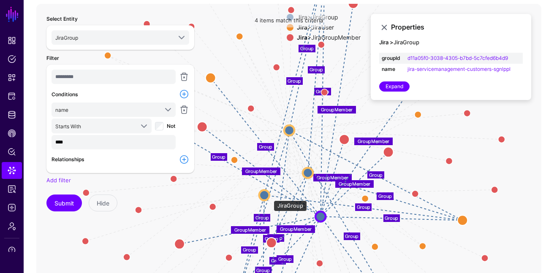
click at [268, 196] on circle at bounding box center [264, 195] width 10 height 10
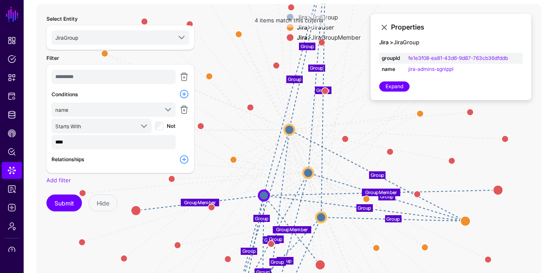
click at [182, 154] on link at bounding box center [184, 159] width 10 height 10
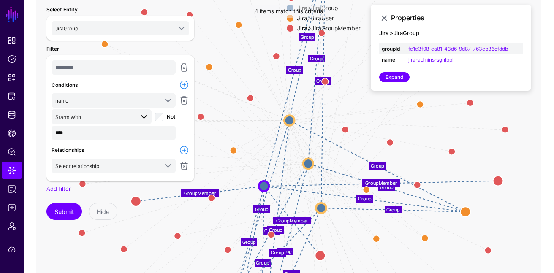
scroll to position [77, 0]
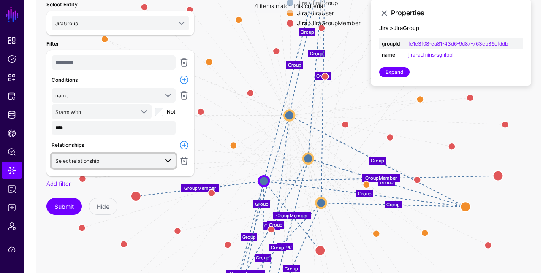
click at [95, 158] on span "Select relationship" at bounding box center [77, 161] width 44 height 6
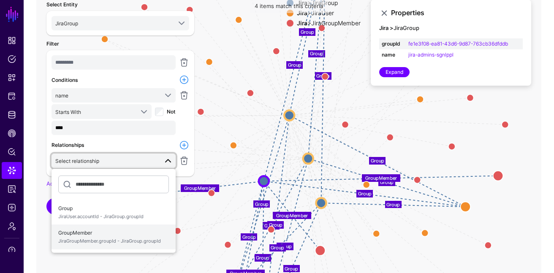
click at [102, 233] on span "GroupMember JiraGroupMember.groupId - JiraGroup.groupId" at bounding box center [113, 237] width 111 height 20
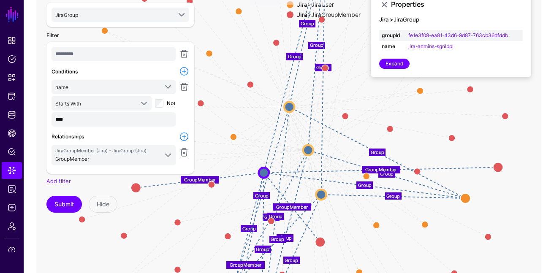
scroll to position [89, 0]
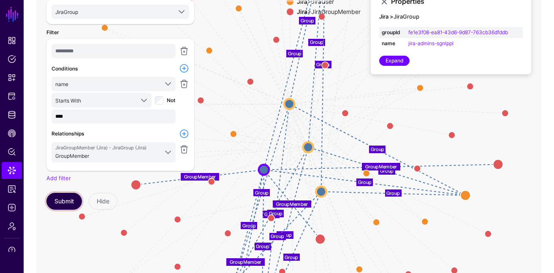
click at [73, 197] on button "Submit" at bounding box center [63, 201] width 35 height 17
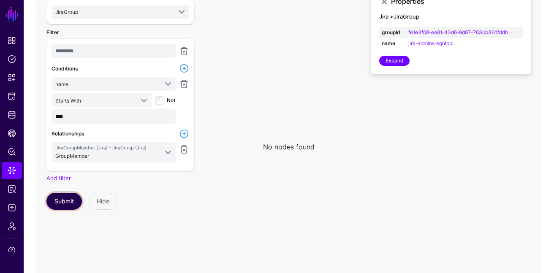
click at [68, 197] on button "Submit" at bounding box center [63, 201] width 35 height 17
click at [186, 149] on link at bounding box center [184, 149] width 10 height 10
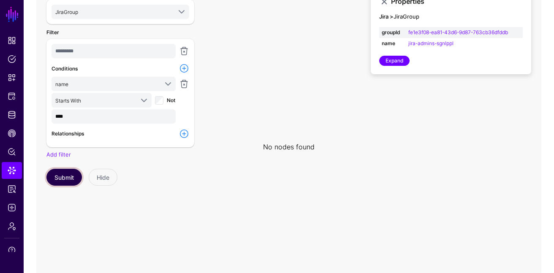
click at [78, 175] on button "Submit" at bounding box center [63, 177] width 35 height 17
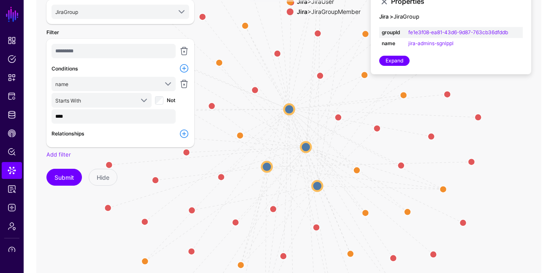
click at [266, 165] on circle at bounding box center [267, 167] width 10 height 10
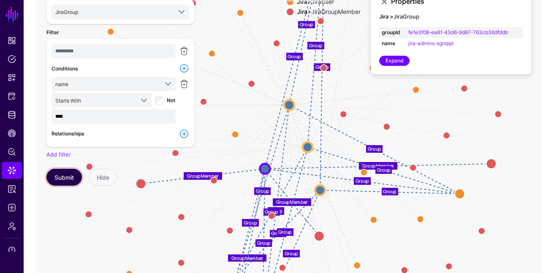
click at [62, 177] on button "Submit" at bounding box center [63, 177] width 35 height 17
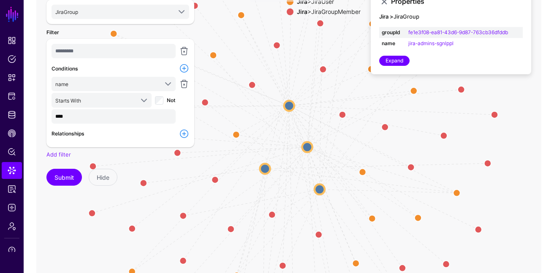
click at [179, 133] on link at bounding box center [184, 134] width 10 height 10
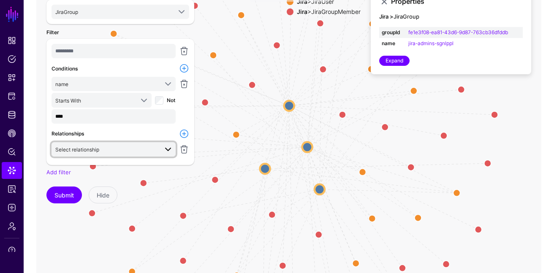
click at [129, 152] on span "Select relationship" at bounding box center [106, 149] width 103 height 9
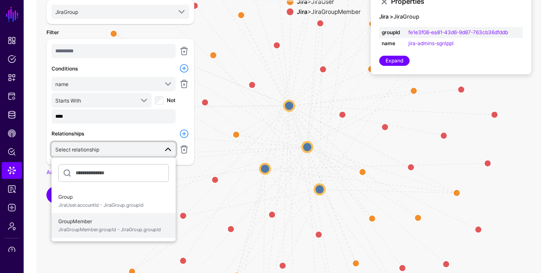
click at [108, 228] on span "JiraGroupMember.groupId - JiraGroup.groupId" at bounding box center [113, 229] width 111 height 7
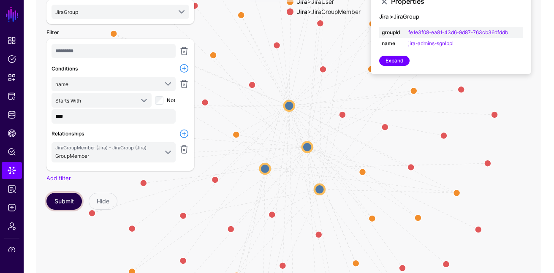
click at [71, 197] on button "Submit" at bounding box center [63, 201] width 35 height 17
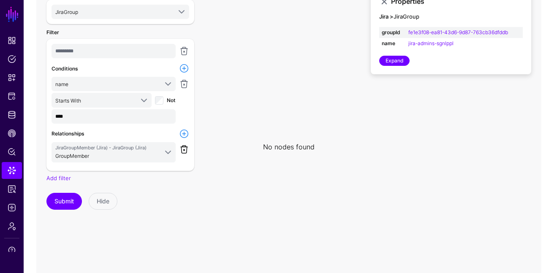
click at [181, 151] on link at bounding box center [184, 149] width 10 height 10
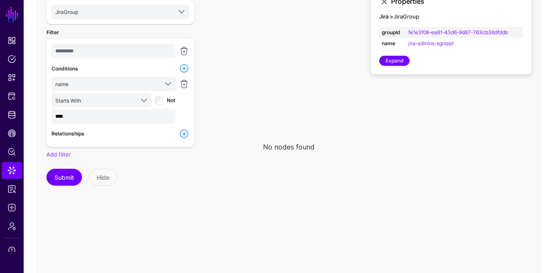
click at [184, 130] on link at bounding box center [184, 134] width 10 height 10
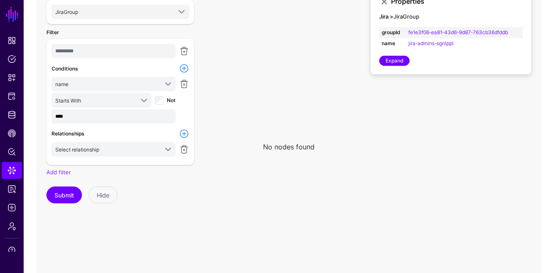
click at [119, 160] on div "********* Conditions name groupId name Starts With Contains Ends With Equal To …" at bounding box center [120, 102] width 148 height 126
click at [114, 149] on span "Select relationship" at bounding box center [106, 149] width 103 height 9
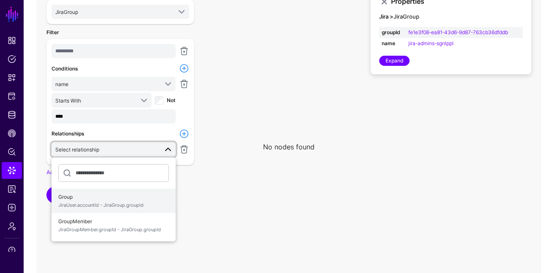
click at [86, 198] on span "Group JiraUser.accountId - JiraGroup.groupId" at bounding box center [113, 201] width 111 height 20
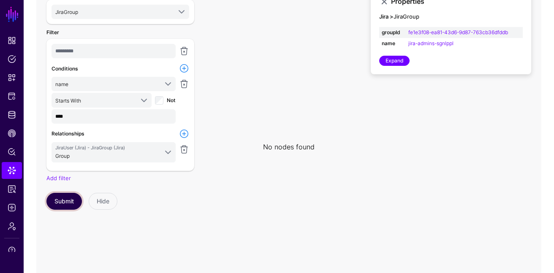
click at [64, 199] on button "Submit" at bounding box center [63, 201] width 35 height 17
click at [184, 151] on link at bounding box center [184, 149] width 10 height 10
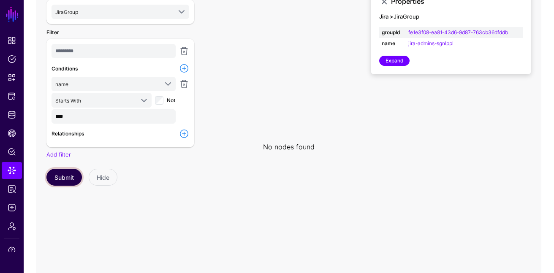
click at [60, 169] on button "Submit" at bounding box center [63, 177] width 35 height 17
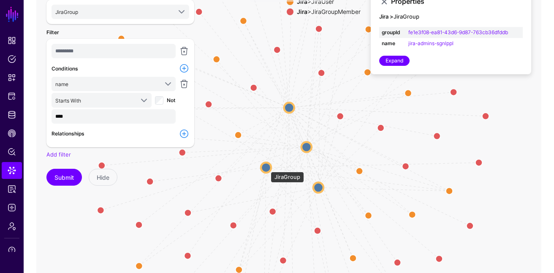
click at [266, 168] on circle at bounding box center [266, 167] width 10 height 10
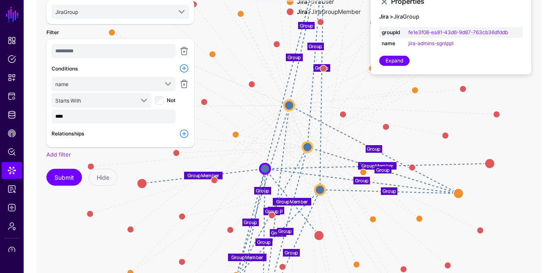
click at [142, 186] on div "Select Entity JiraGroup **** Jira 2 JiraGroup JiraGroupMember JiraIssue JiraObj…" at bounding box center [120, 146] width 158 height 327
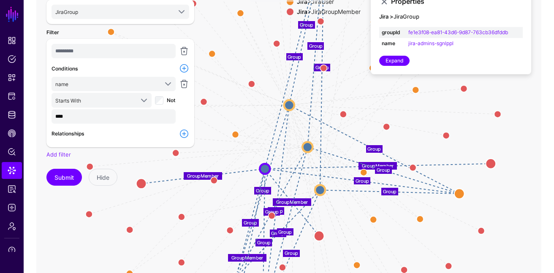
click at [142, 182] on div "Submit Hide" at bounding box center [120, 177] width 148 height 17
drag, startPoint x: 141, startPoint y: 182, endPoint x: 192, endPoint y: 182, distance: 51.5
click at [192, 182] on div "Submit Hide" at bounding box center [120, 177] width 148 height 17
click at [235, 200] on icon "Group Group Group GroupMember GroupMember GroupMember GroupMember GroupMember G…" at bounding box center [288, 147] width 505 height 338
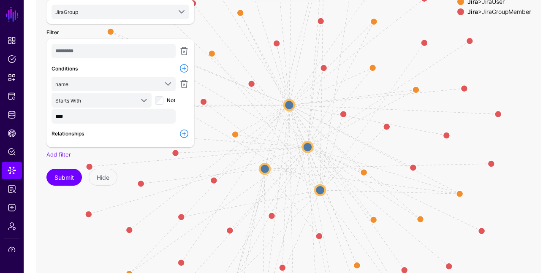
drag, startPoint x: 138, startPoint y: 184, endPoint x: 170, endPoint y: 184, distance: 31.6
click at [166, 184] on div "Submit Hide" at bounding box center [120, 177] width 148 height 17
click at [225, 156] on icon "Group Group Group GroupMember GroupMember GroupMember GroupMember GroupMember G…" at bounding box center [288, 147] width 505 height 338
click at [174, 151] on div "Add filter" at bounding box center [120, 155] width 148 height 8
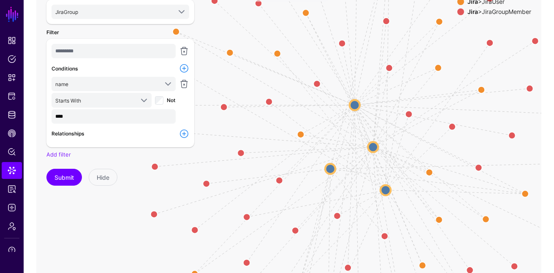
drag, startPoint x: 255, startPoint y: 154, endPoint x: 328, endPoint y: 144, distance: 73.7
click at [327, 144] on icon "Group Group Group GroupMember GroupMember GroupMember GroupMember GroupMember G…" at bounding box center [288, 147] width 505 height 338
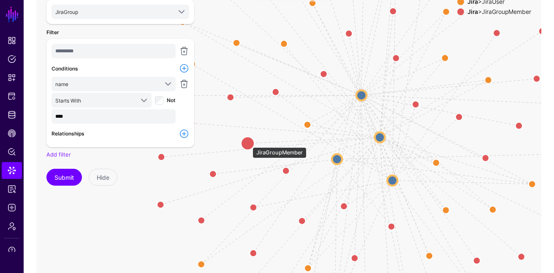
click at [248, 143] on circle at bounding box center [248, 144] width 14 height 14
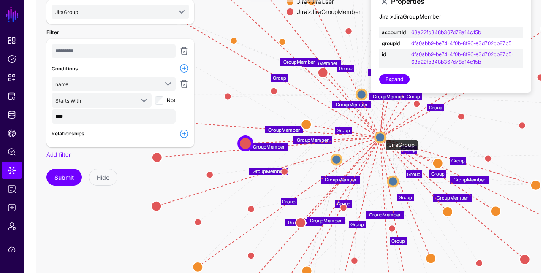
click at [381, 136] on circle at bounding box center [380, 137] width 10 height 10
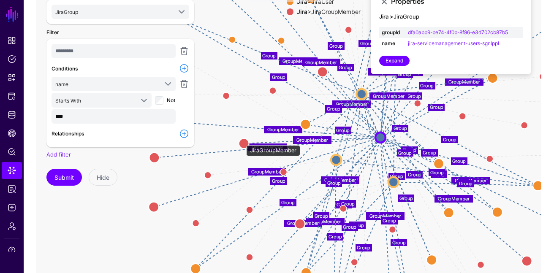
click at [242, 141] on circle at bounding box center [244, 143] width 10 height 10
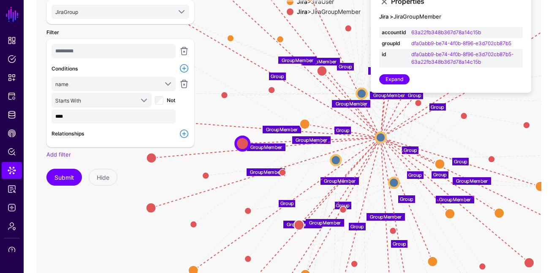
click at [243, 159] on icon "Group Group Group Group Group Group Group Group Group Group Group Group Group G…" at bounding box center [288, 147] width 505 height 338
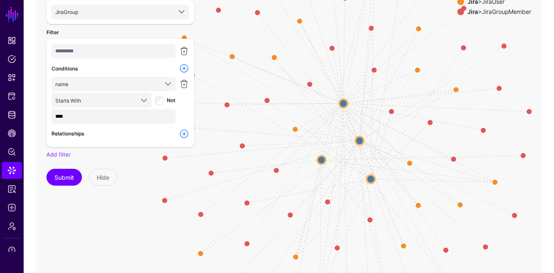
click at [184, 130] on link at bounding box center [184, 134] width 10 height 10
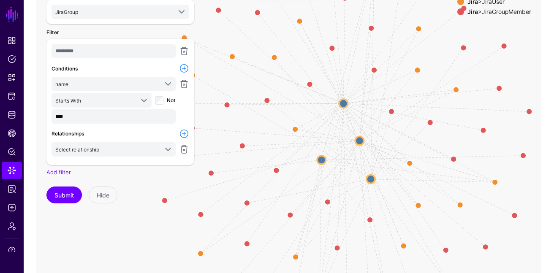
click at [139, 141] on div "********* Conditions name groupId name Starts With Contains Ends With Equal To …" at bounding box center [120, 101] width 138 height 114
click at [130, 149] on span "Select relationship" at bounding box center [106, 149] width 103 height 9
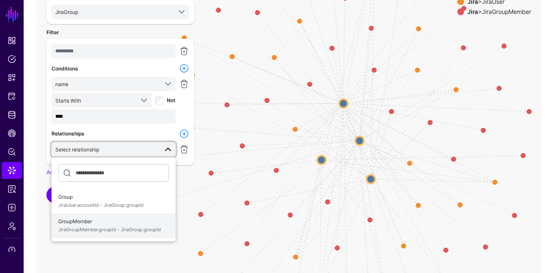
click at [109, 220] on span "GroupMember JiraGroupMember.groupId - JiraGroup.groupId" at bounding box center [113, 226] width 111 height 20
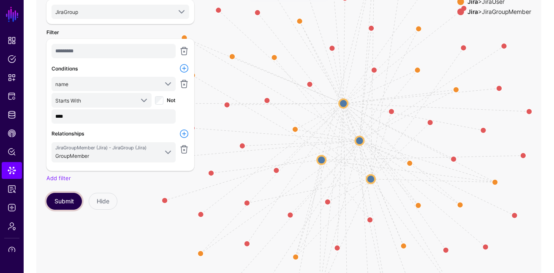
click at [65, 202] on button "Submit" at bounding box center [63, 201] width 35 height 17
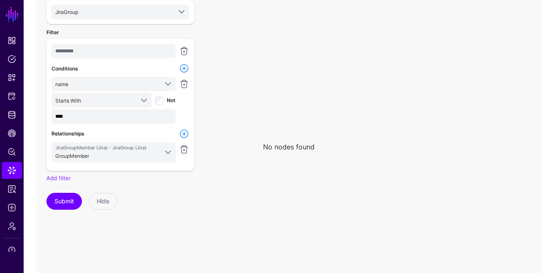
click at [285, 169] on icon at bounding box center [288, 147] width 505 height 338
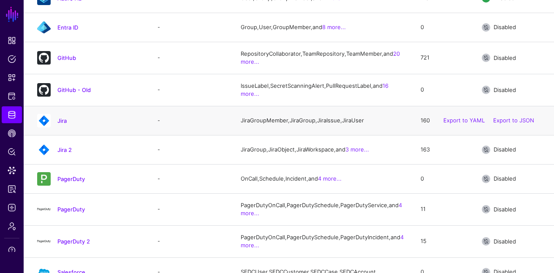
scroll to position [164, 0]
